Goal: Navigation & Orientation: Find specific page/section

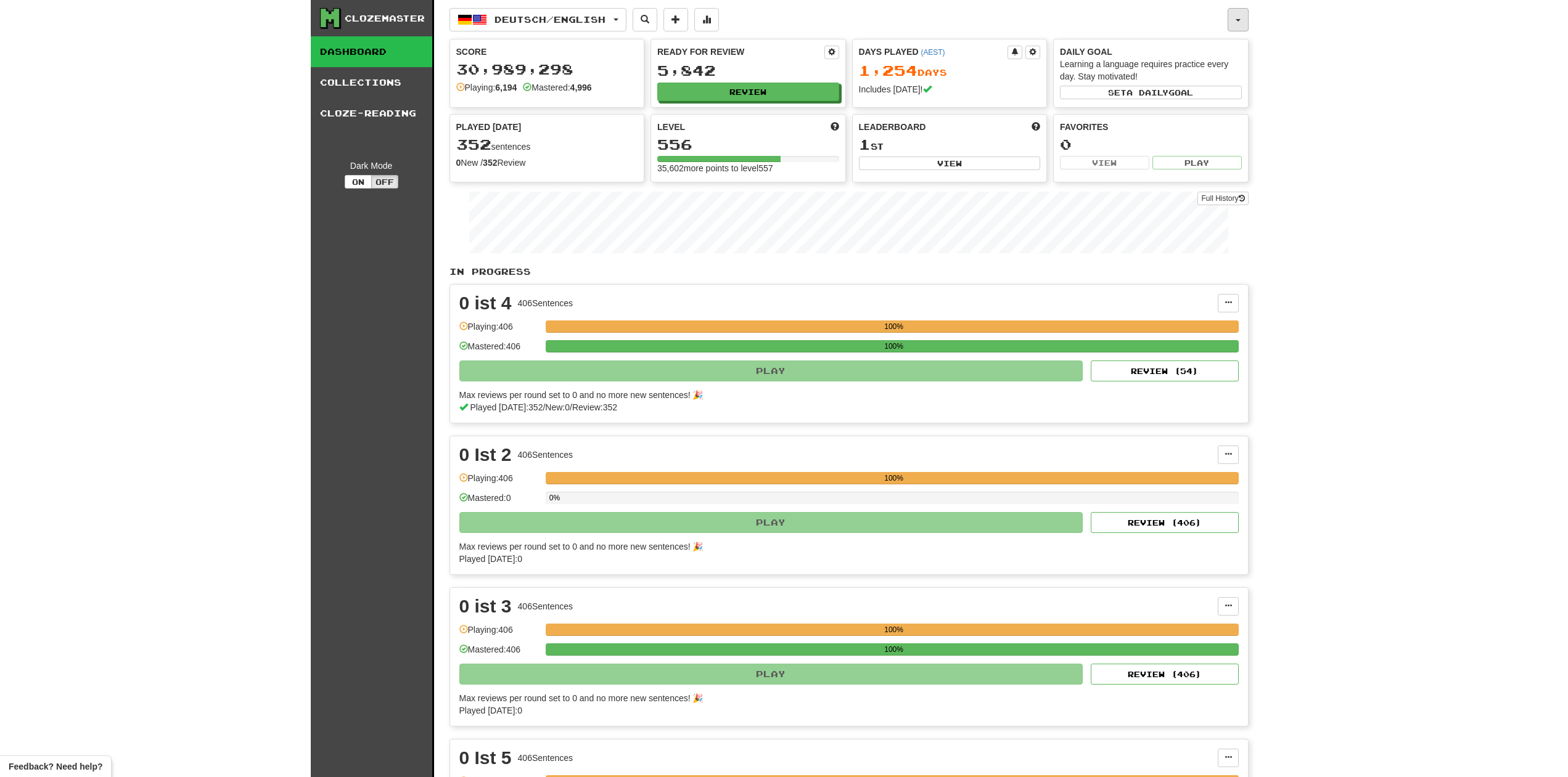
click at [1242, 22] on button "button" at bounding box center [1238, 19] width 21 height 23
click at [1179, 145] on link "Leaderboard" at bounding box center [1176, 148] width 145 height 16
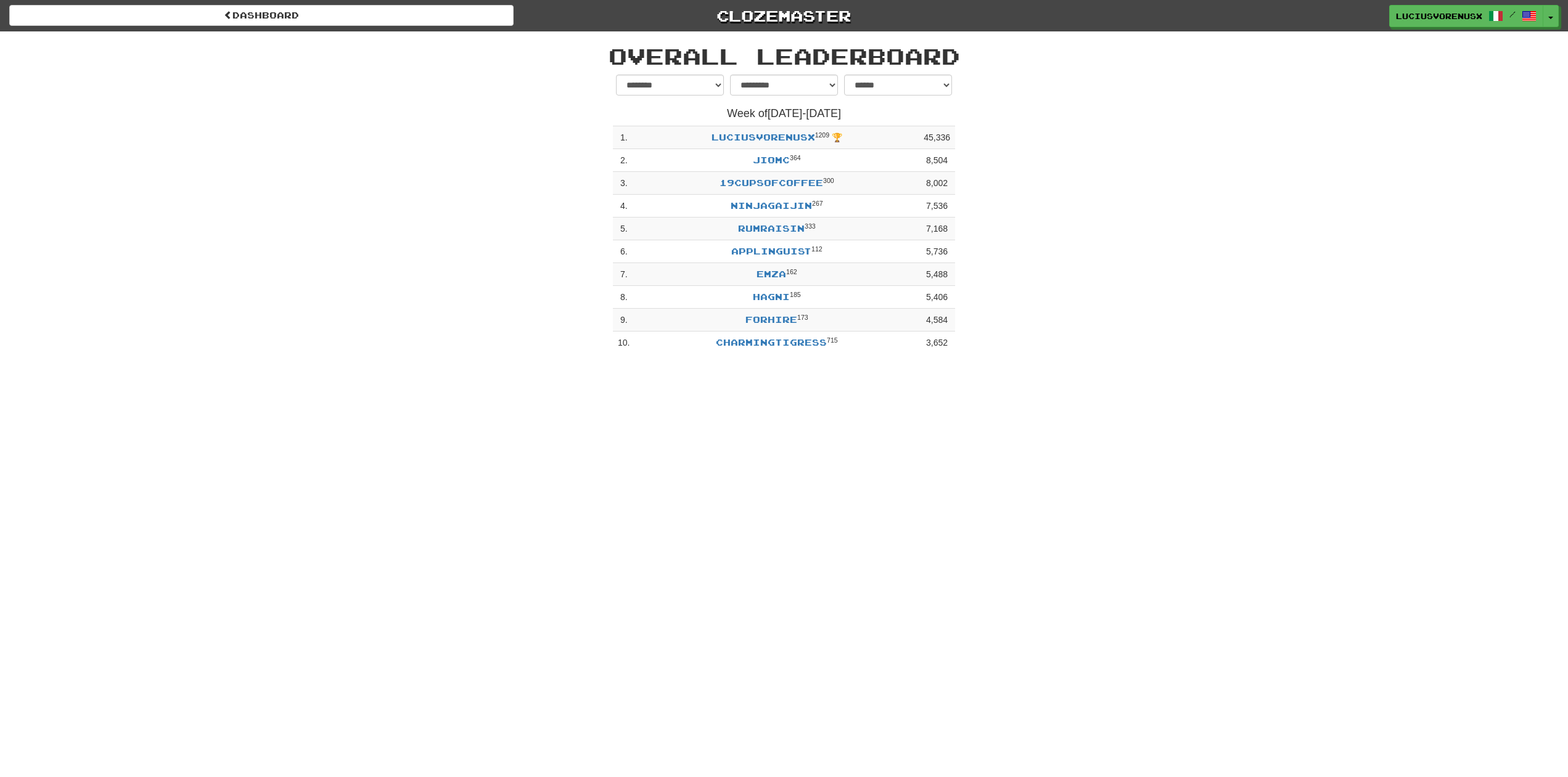
select select "**********"
click at [1552, 15] on button "Toggle Dropdown" at bounding box center [1551, 17] width 16 height 22
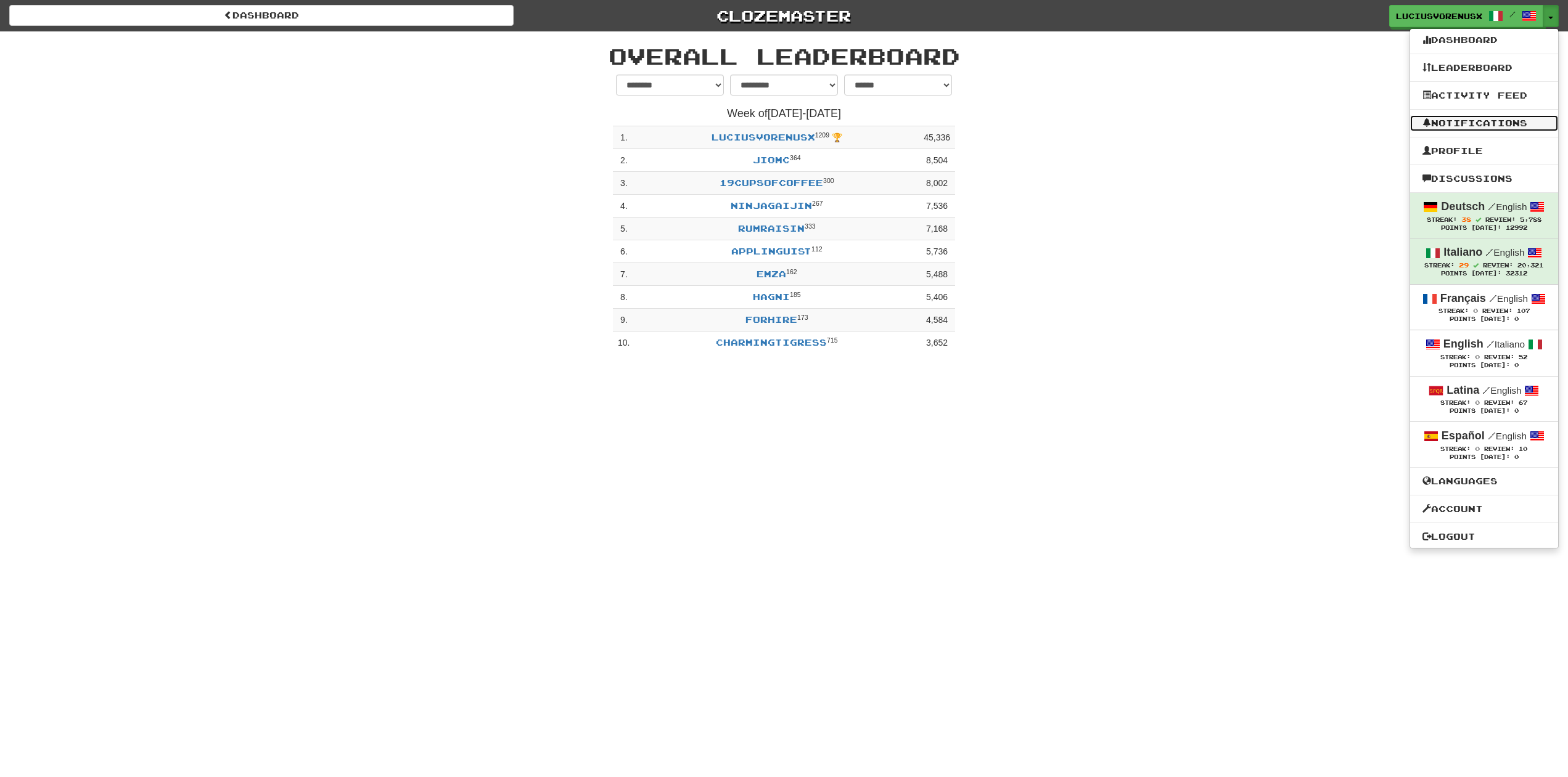
click at [1492, 123] on link "Notifications" at bounding box center [1484, 123] width 148 height 16
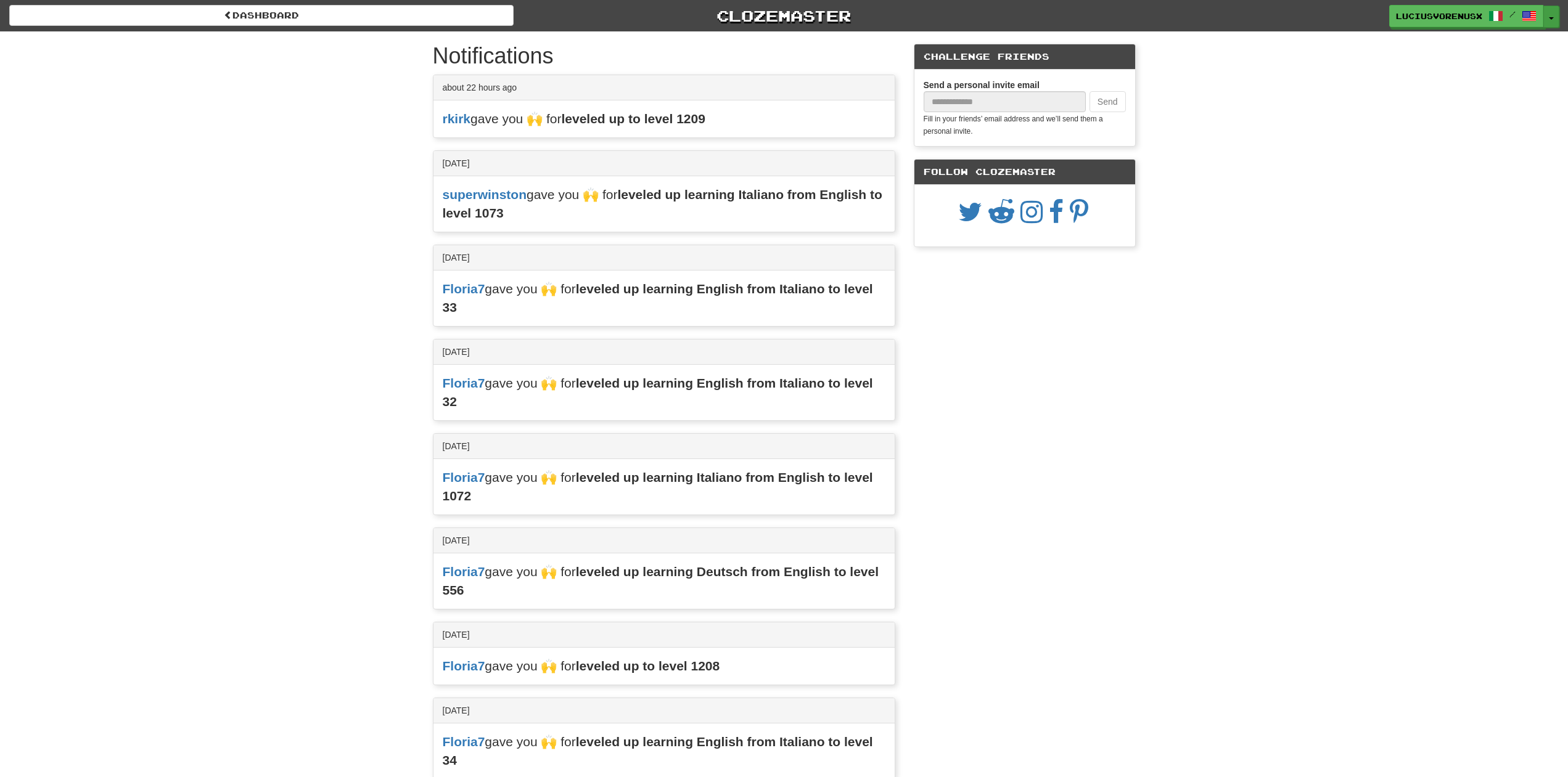
click at [1551, 23] on button "Toggle Dropdown" at bounding box center [1551, 17] width 16 height 22
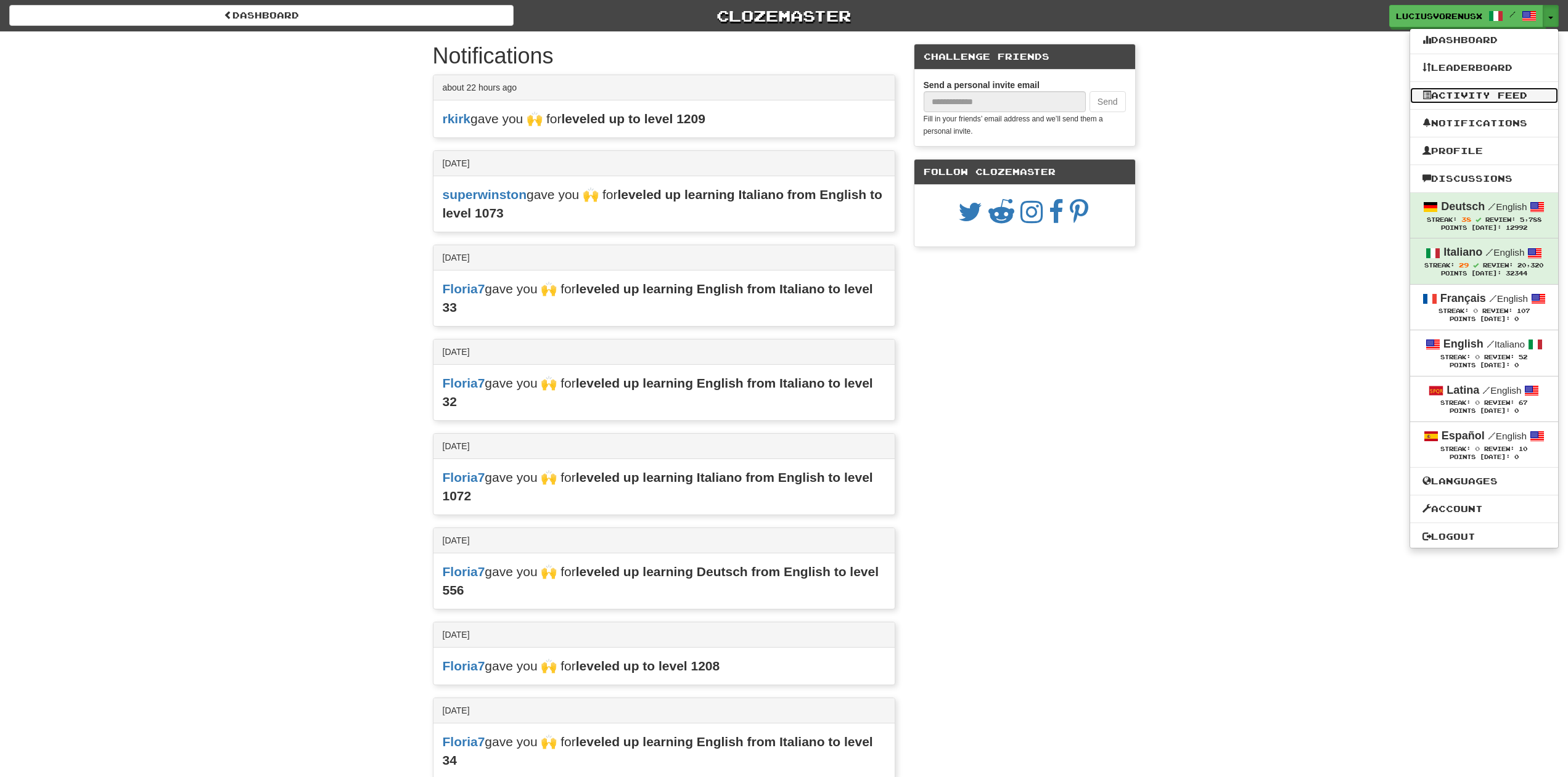
click at [1484, 100] on link "Activity Feed" at bounding box center [1484, 95] width 148 height 16
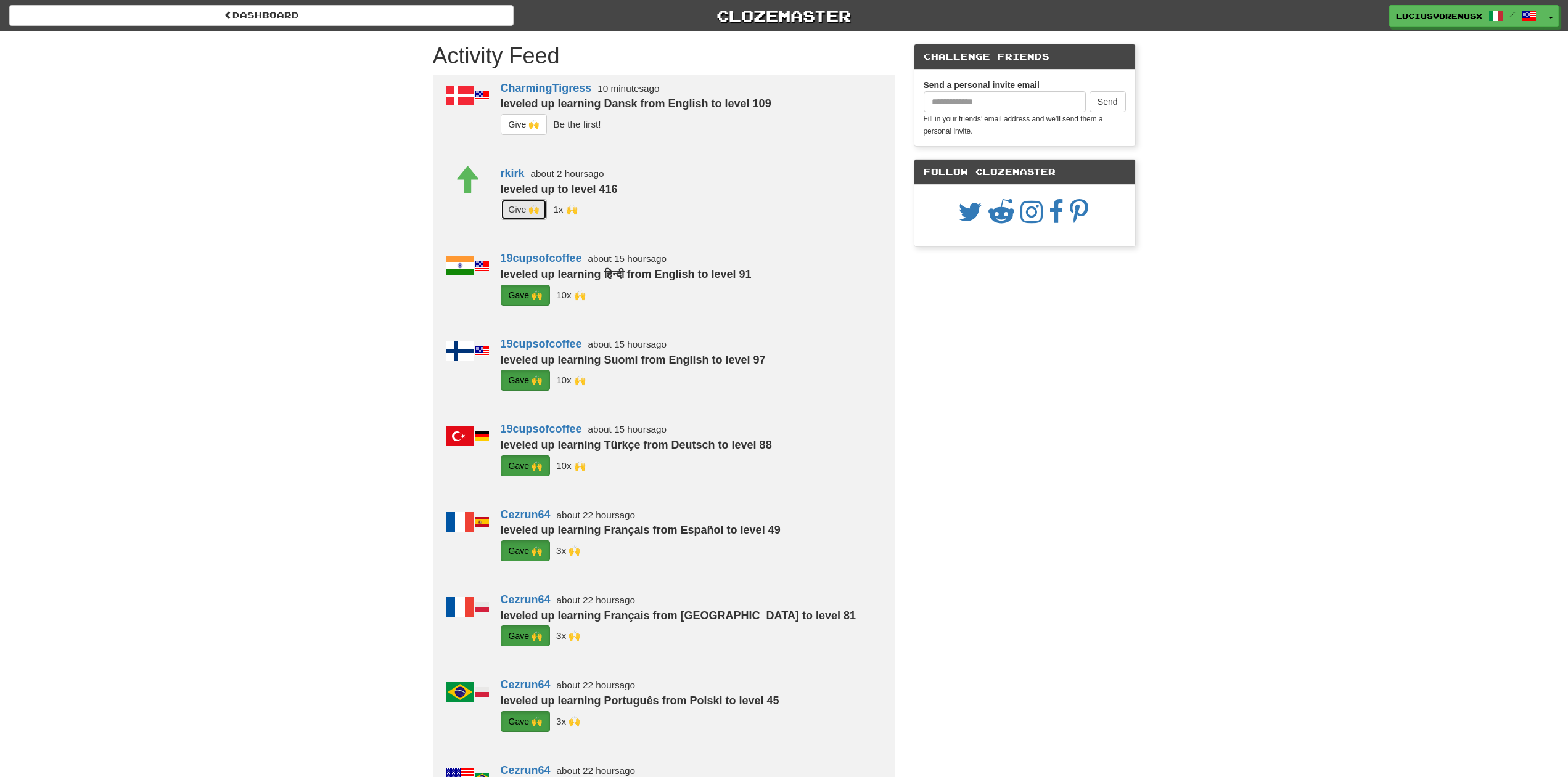
click at [513, 211] on button "G i ve 🙌" at bounding box center [524, 209] width 47 height 21
click at [526, 123] on button "G i ve 🙌" at bounding box center [524, 125] width 47 height 21
click at [1551, 17] on span "button" at bounding box center [1551, 19] width 5 height 3
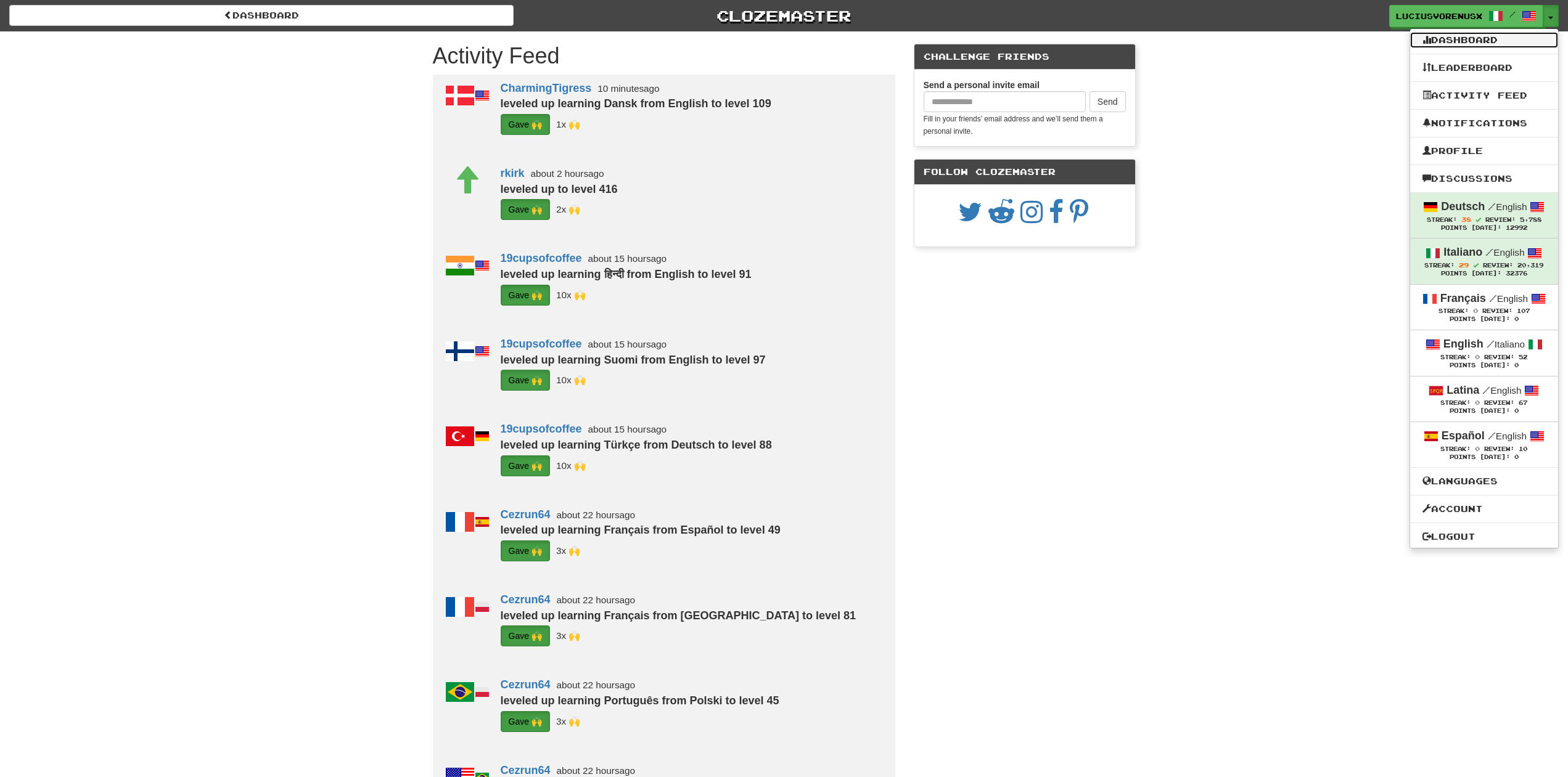
click at [1490, 45] on link "Dashboard" at bounding box center [1484, 40] width 148 height 16
